Goal: Navigation & Orientation: Understand site structure

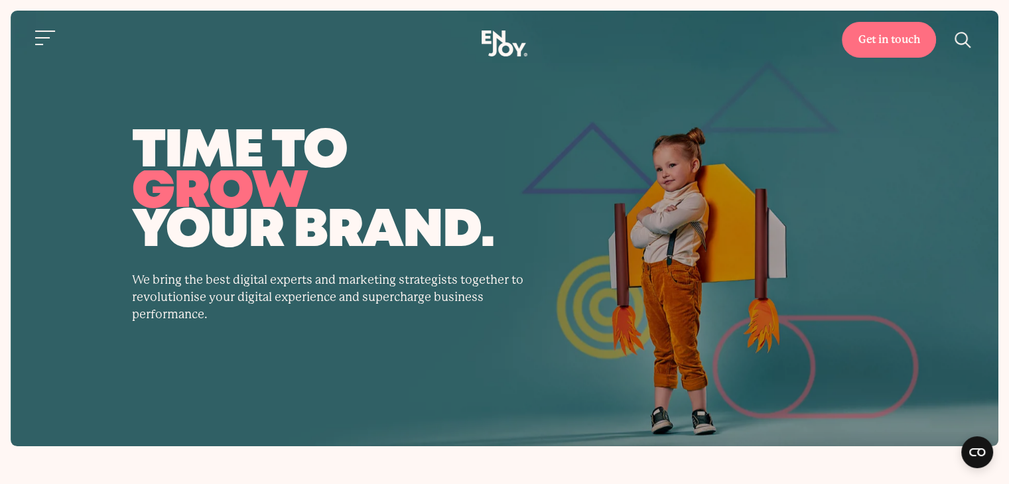
click at [25, 30] on header "Get in touch Home Services Work About" at bounding box center [504, 38] width 1009 height 76
click at [35, 35] on button "Site navigation" at bounding box center [46, 38] width 28 height 28
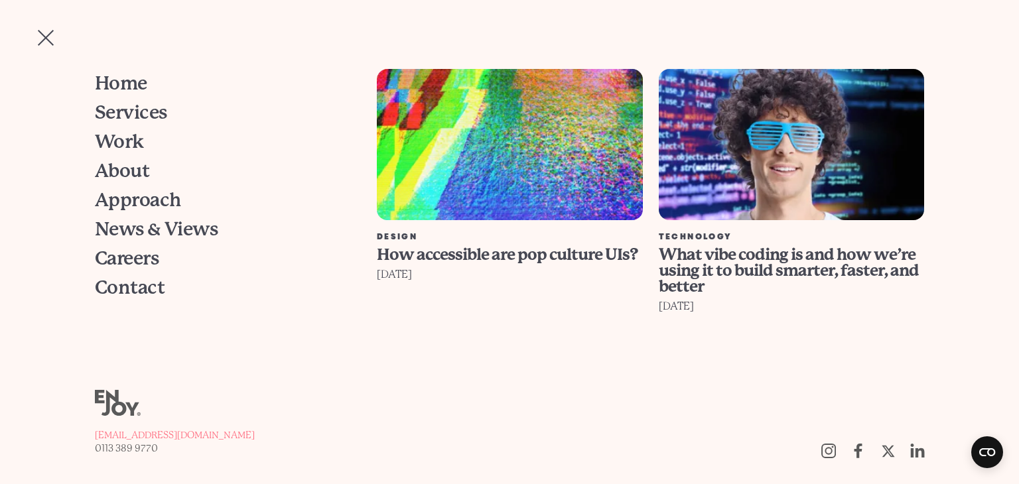
click at [35, 35] on button "Site navigation" at bounding box center [46, 38] width 28 height 28
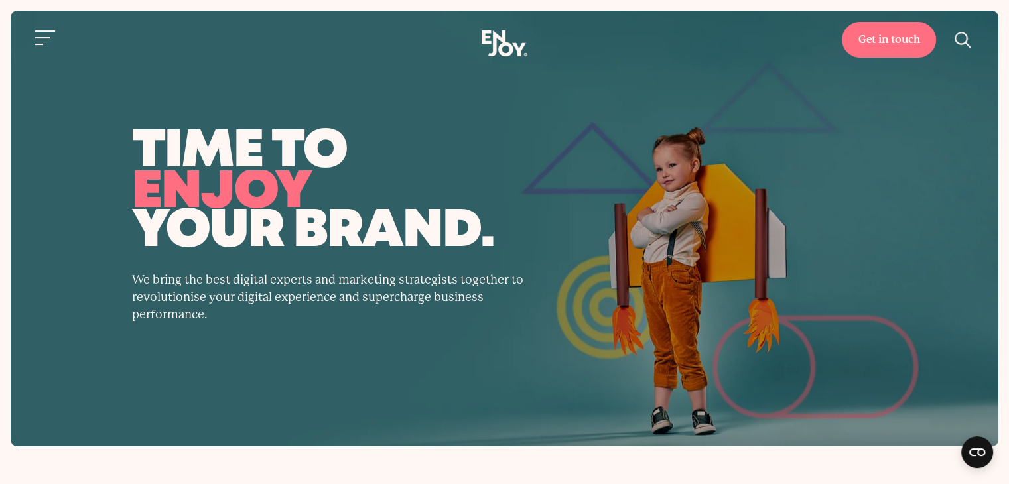
drag, startPoint x: 485, startPoint y: 32, endPoint x: 493, endPoint y: 32, distance: 7.3
click at [485, 32] on use at bounding box center [504, 44] width 46 height 26
